Goal: Task Accomplishment & Management: Manage account settings

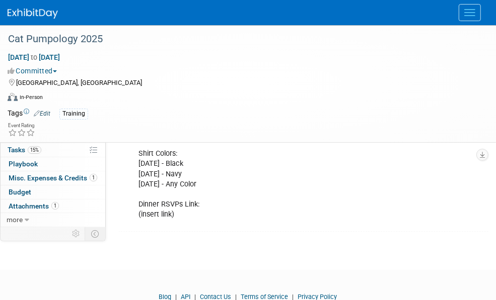
scroll to position [201, 0]
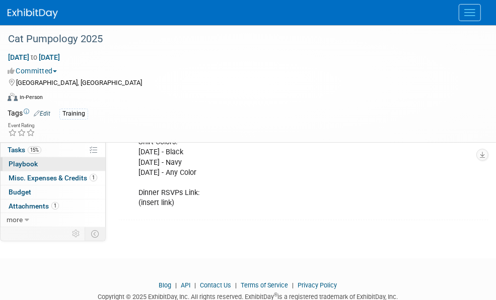
click at [24, 162] on span "Playbook 0" at bounding box center [23, 164] width 29 height 8
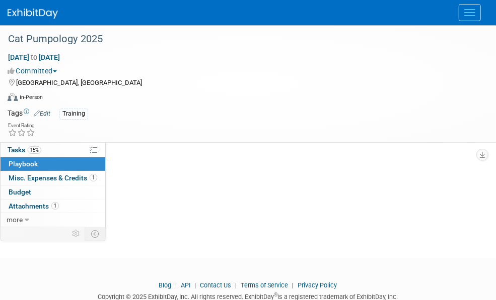
scroll to position [0, 0]
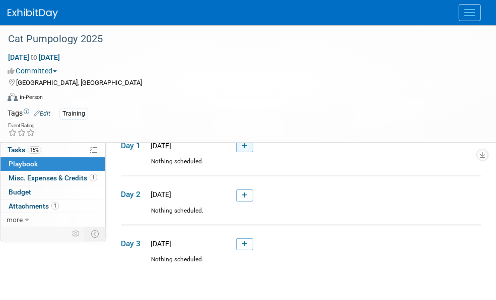
click at [243, 146] on icon at bounding box center [245, 146] width 6 height 6
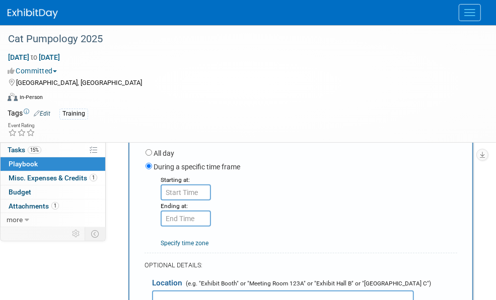
scroll to position [133, 0]
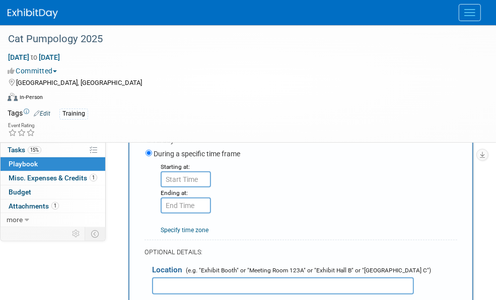
type input "SERVICE: Lunch"
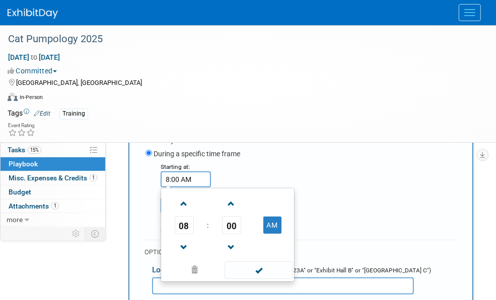
click at [193, 188] on input "8:00 AM" at bounding box center [185, 180] width 50 height 16
click at [181, 212] on span at bounding box center [184, 204] width 18 height 18
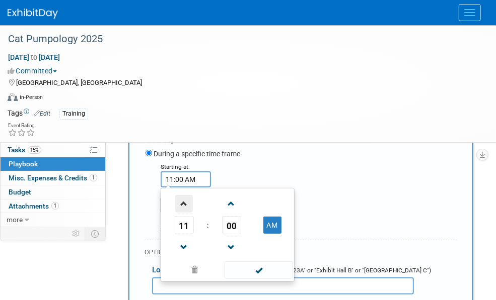
type input "12:00 PM"
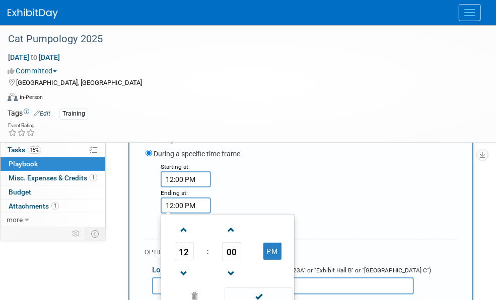
click at [211, 198] on input "12:00 PM" at bounding box center [185, 206] width 50 height 16
click at [193, 221] on span at bounding box center [184, 230] width 18 height 18
type input "1:00 PM"
click at [347, 148] on div "All day" at bounding box center [300, 141] width 311 height 14
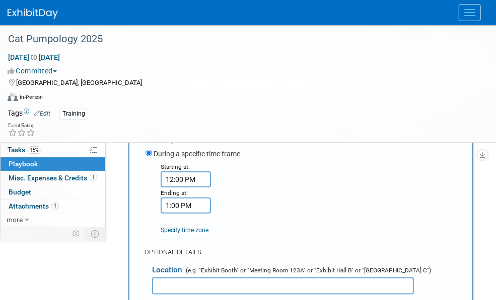
click at [202, 278] on input "text" at bounding box center [283, 286] width 262 height 17
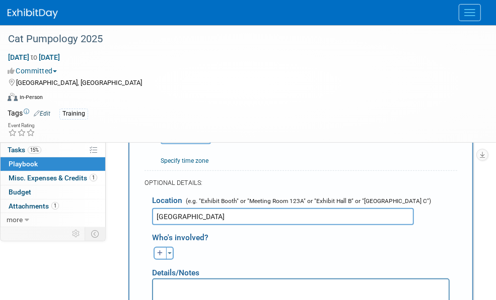
scroll to position [234, 0]
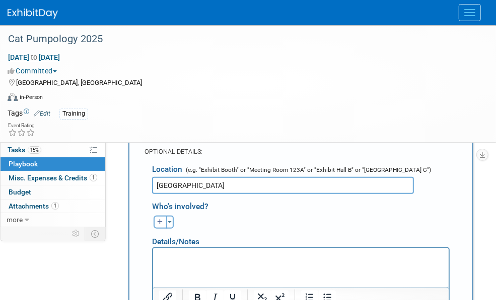
type input "[GEOGRAPHIC_DATA]"
click at [219, 259] on p "Rich Text Area. Press ALT-0 for help." at bounding box center [300, 257] width 284 height 10
click at [157, 216] on button "button" at bounding box center [159, 222] width 13 height 13
select select
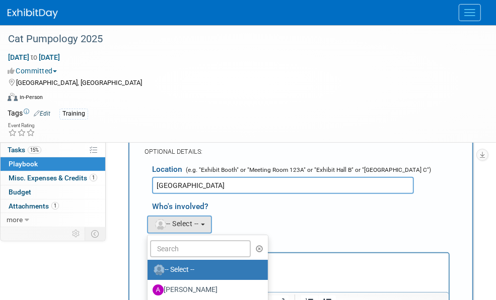
select select "498b8e7a-004b-40fd-bfca-d11e74525cf6"
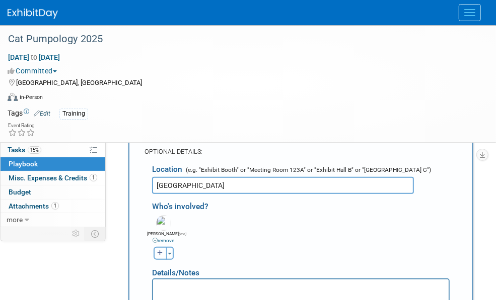
click at [163, 251] on icon "button" at bounding box center [160, 254] width 6 height 6
select select
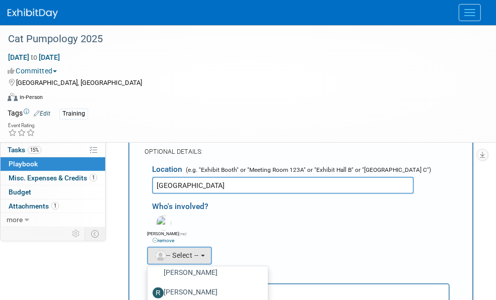
scroll to position [420, 0]
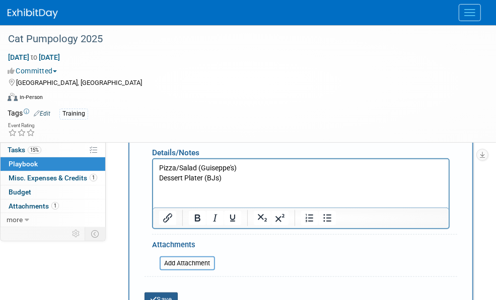
click at [171, 293] on button "Save" at bounding box center [160, 300] width 33 height 14
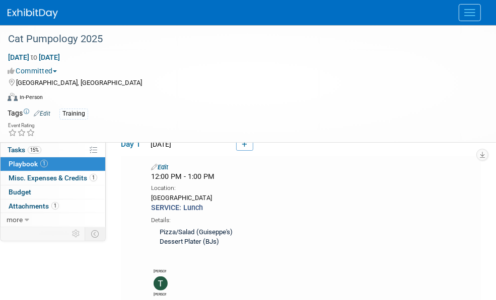
scroll to position [0, 0]
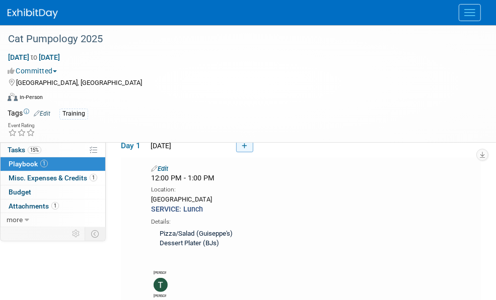
click at [247, 146] on link at bounding box center [244, 146] width 17 height 12
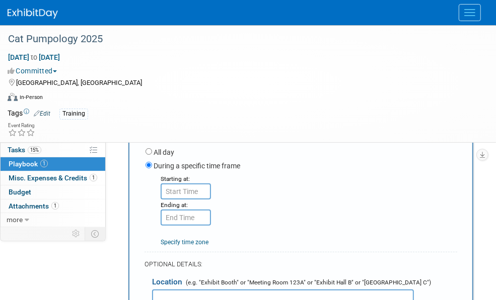
scroll to position [133, 0]
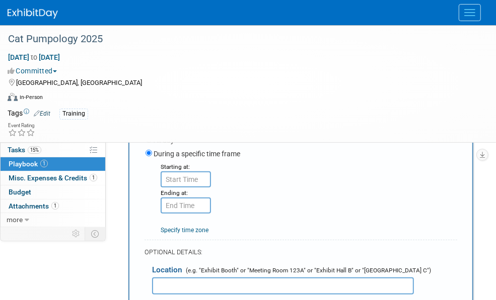
type input "SALES & SERVICE: Ice Breaker Dinner"
click at [197, 188] on input "8:00 AM" at bounding box center [185, 180] width 50 height 16
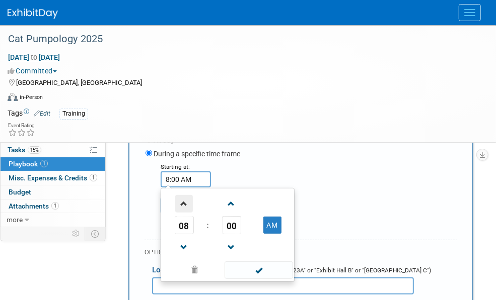
click at [184, 210] on span at bounding box center [184, 204] width 18 height 18
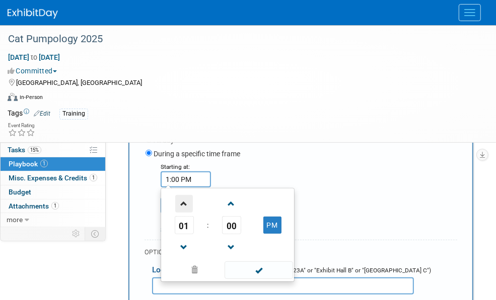
click at [184, 210] on span at bounding box center [184, 204] width 18 height 18
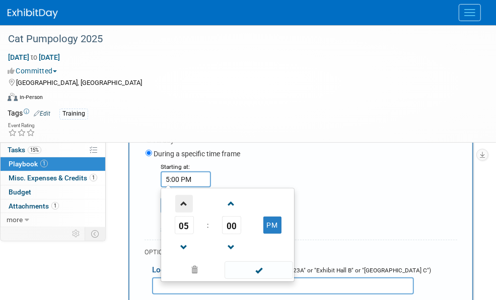
type input "6:00 PM"
click at [211, 198] on input "6:00 PM" at bounding box center [185, 206] width 50 height 16
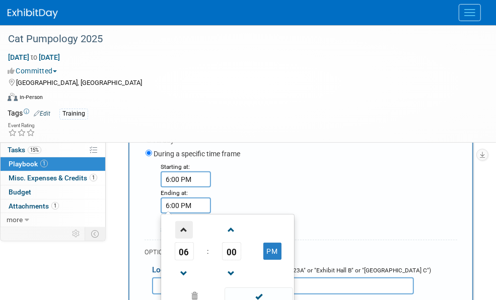
click at [193, 221] on span at bounding box center [184, 230] width 18 height 18
type input "8:00 PM"
click at [346, 182] on div "Starting at: 6:00 PM Ending at: 8:00 PM 08 : 00 PM 12 01 02 03 04 05 06 07 08 0…" at bounding box center [301, 198] width 327 height 73
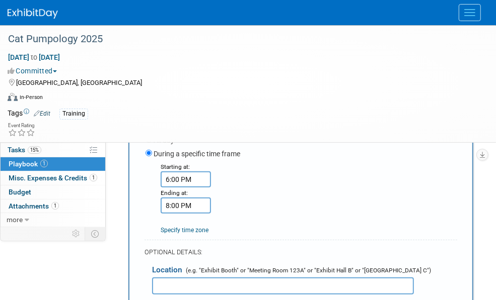
click at [242, 278] on input "text" at bounding box center [283, 286] width 262 height 17
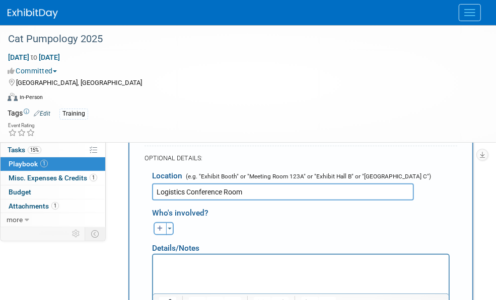
scroll to position [234, 0]
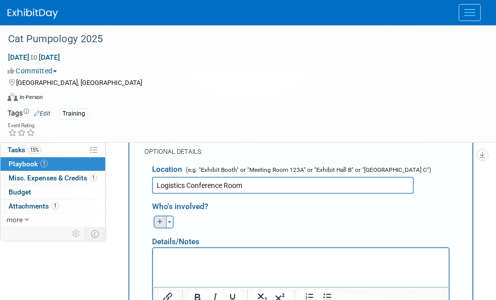
type input "Logistics Conference Room"
click at [154, 216] on button "button" at bounding box center [159, 222] width 13 height 13
select select
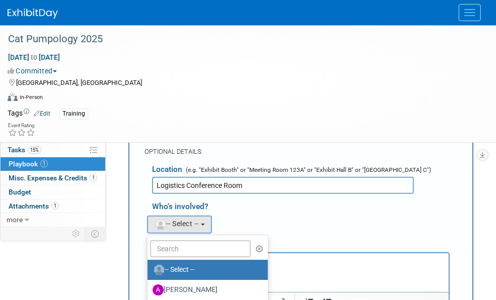
select select "498b8e7a-004b-40fd-bfca-d11e74525cf6"
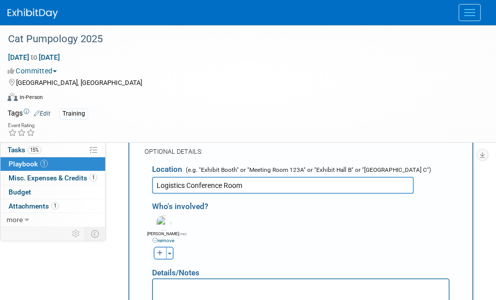
click at [163, 251] on icon "button" at bounding box center [160, 254] width 6 height 6
select select
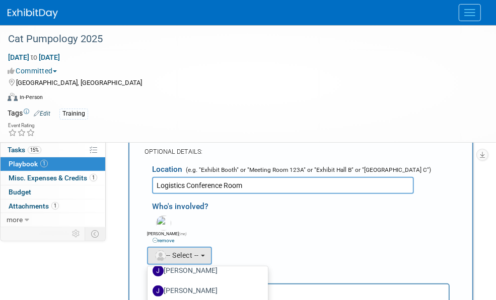
scroll to position [403, 0]
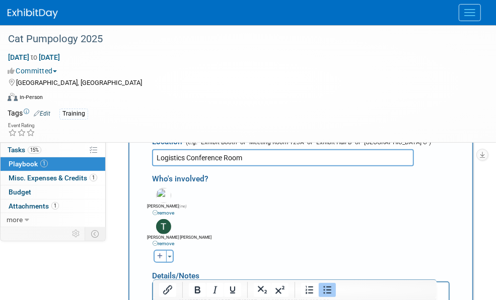
scroll to position [272, 0]
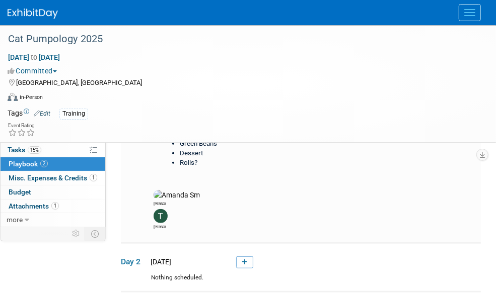
scroll to position [302, 0]
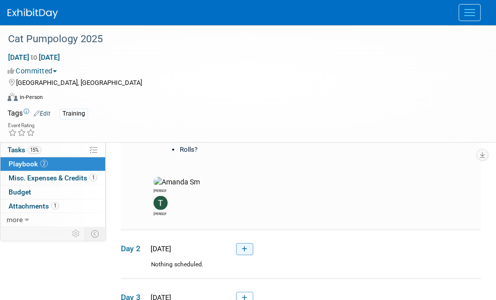
click at [249, 244] on link at bounding box center [244, 250] width 17 height 12
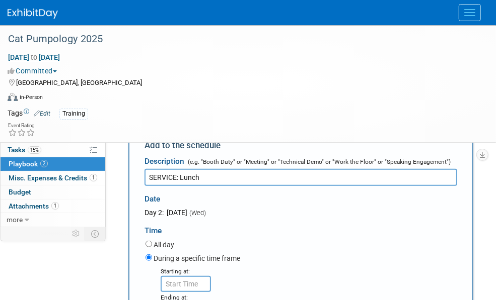
scroll to position [467, 0]
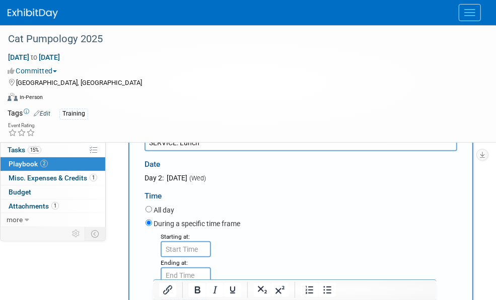
type input "SERVICE: Lunch"
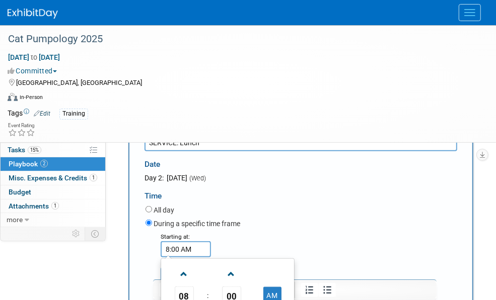
click at [165, 242] on input "8:00 AM" at bounding box center [185, 250] width 50 height 16
click at [182, 266] on span at bounding box center [184, 275] width 18 height 18
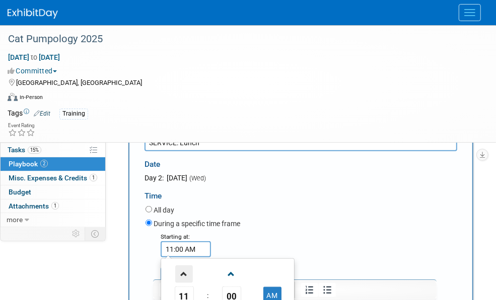
type input "12:00 PM"
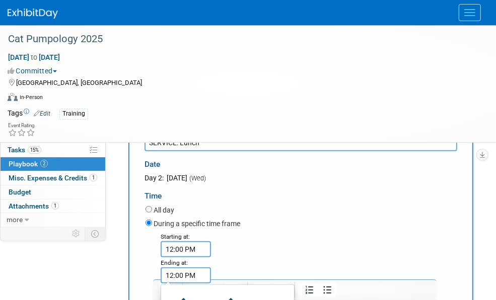
click at [211, 268] on input "12:00 PM" at bounding box center [185, 276] width 50 height 16
click at [193, 292] on span at bounding box center [184, 301] width 18 height 18
type input "1:00 PM"
click at [365, 204] on div "All day" at bounding box center [300, 211] width 311 height 14
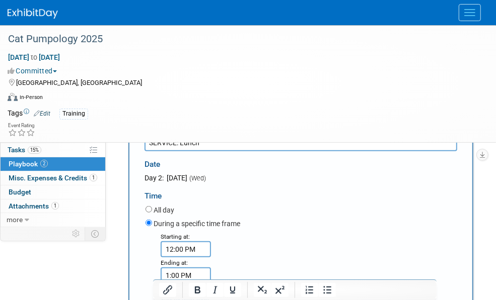
type input "[GEOGRAPHIC_DATA]"
select select
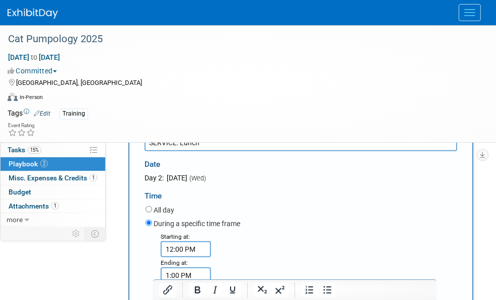
select select "498b8e7a-004b-40fd-bfca-d11e74525cf6"
select select
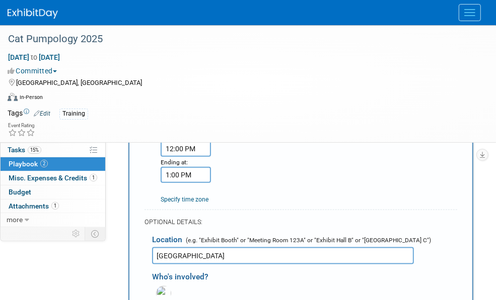
scroll to position [403, 0]
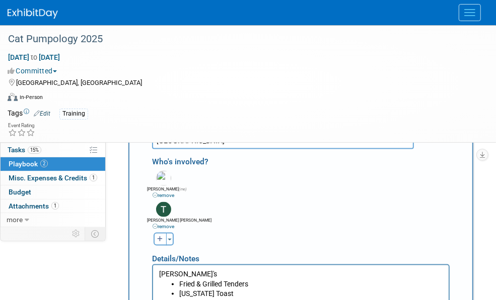
scroll to position [718, 0]
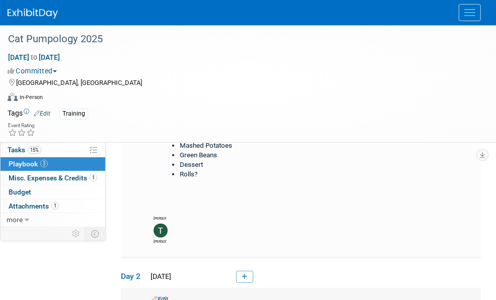
scroll to position [290, 0]
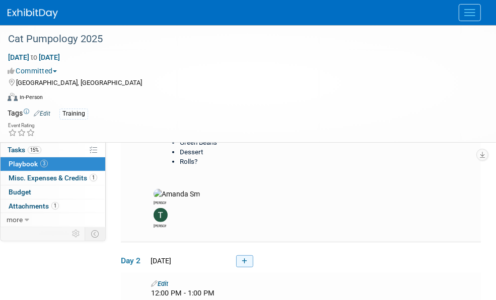
click at [246, 259] on icon at bounding box center [245, 262] width 6 height 6
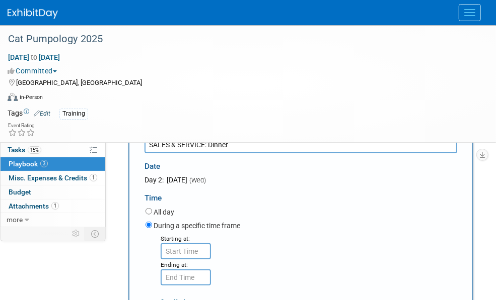
scroll to position [466, 0]
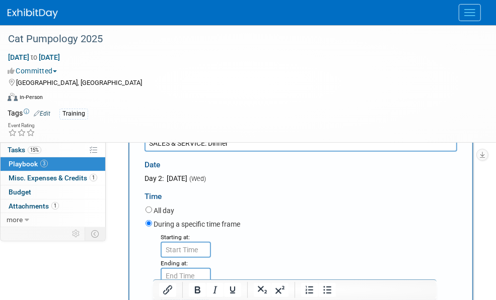
type input "SALES & SERVICE: Dinner"
click at [186, 242] on input "8:00 AM" at bounding box center [185, 250] width 50 height 16
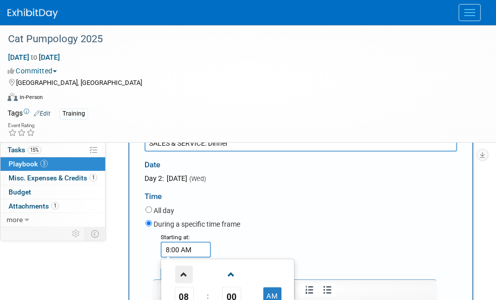
click at [181, 266] on span at bounding box center [184, 275] width 18 height 18
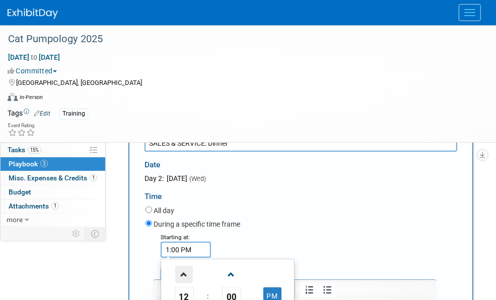
click at [181, 266] on span at bounding box center [184, 275] width 18 height 18
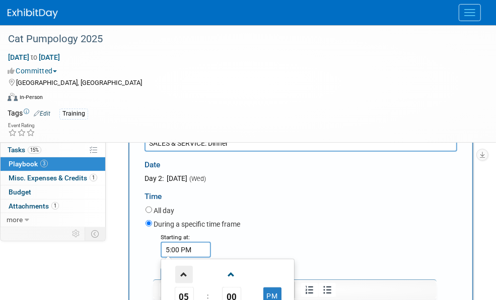
type input "6:00 PM"
click at [211, 268] on input "6:00 PM" at bounding box center [185, 276] width 50 height 16
click at [193, 292] on span at bounding box center [184, 301] width 18 height 18
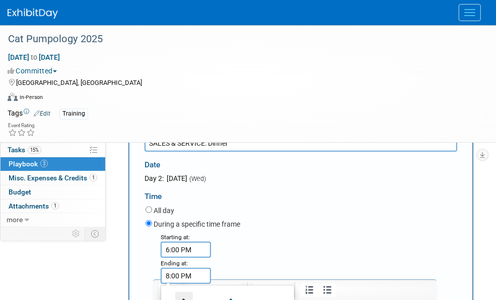
type input "9:00 PM"
type input "Dunes Brewing"
select select
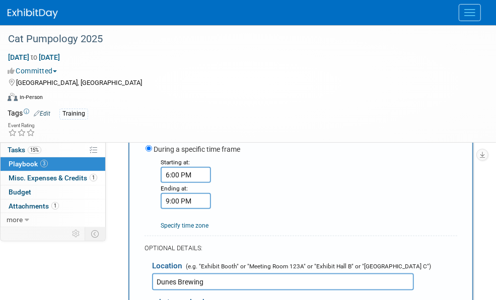
scroll to position [567, 0]
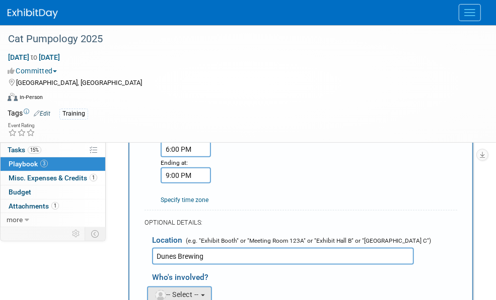
select select
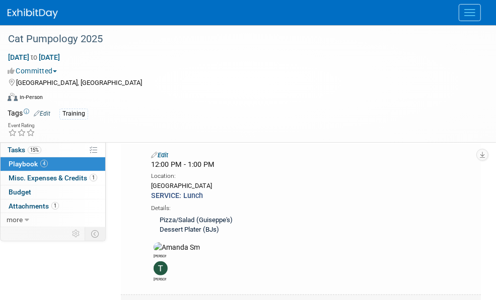
scroll to position [0, 0]
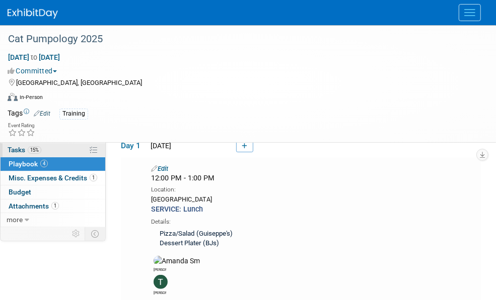
click at [54, 145] on link "15% Tasks 15%" at bounding box center [53, 150] width 105 height 14
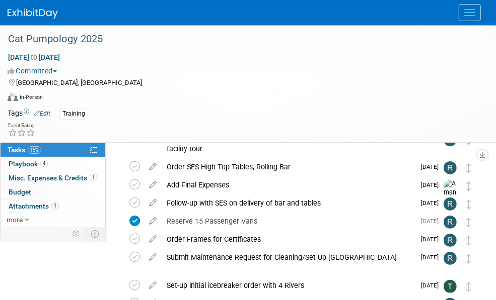
click at [438, 108] on icon "button" at bounding box center [441, 108] width 7 height 6
click at [395, 152] on link "By Due Date" at bounding box center [413, 154] width 72 height 14
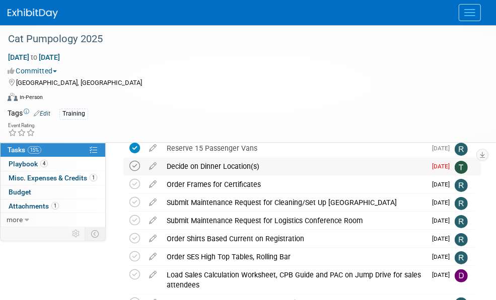
click at [136, 163] on icon at bounding box center [134, 166] width 11 height 11
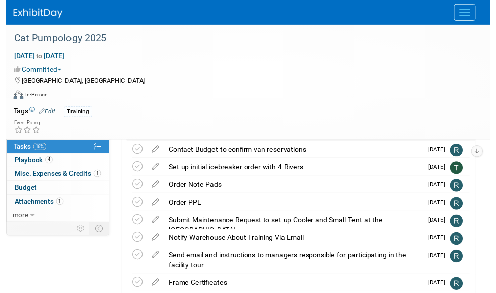
scroll to position [151, 0]
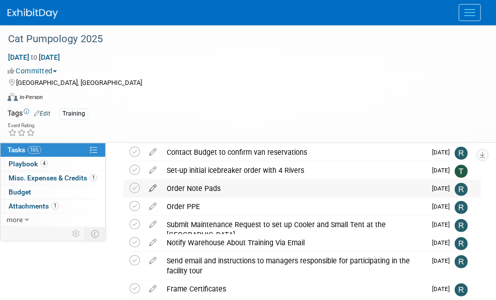
click at [150, 187] on icon at bounding box center [153, 186] width 18 height 13
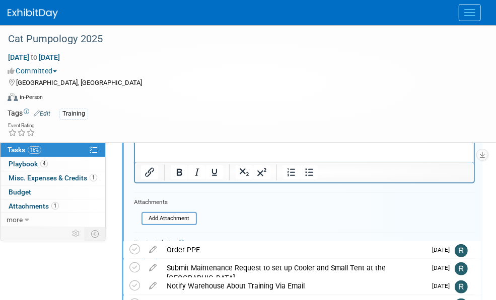
scroll to position [384, 0]
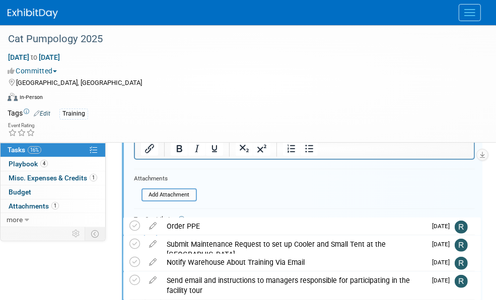
click at [166, 277] on button "Cancel" at bounding box center [150, 284] width 32 height 14
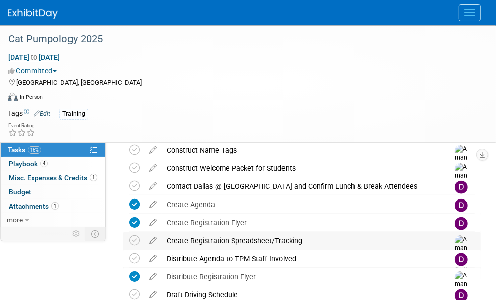
scroll to position [636, 0]
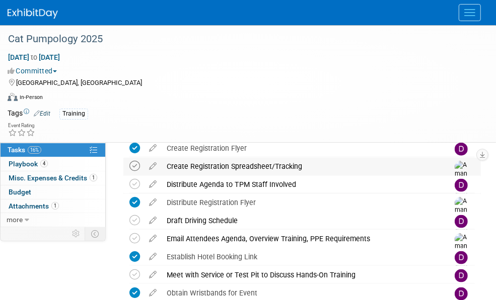
click at [137, 166] on icon at bounding box center [134, 166] width 11 height 11
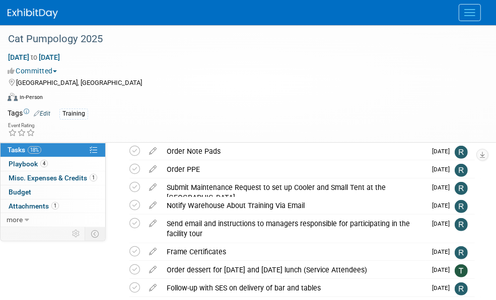
scroll to position [0, 0]
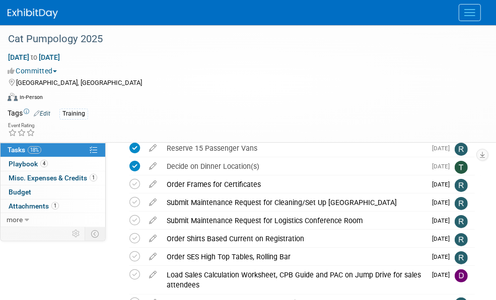
click at [0, 0] on link "Events" at bounding box center [0, 0] width 0 height 0
